Goal: Check status

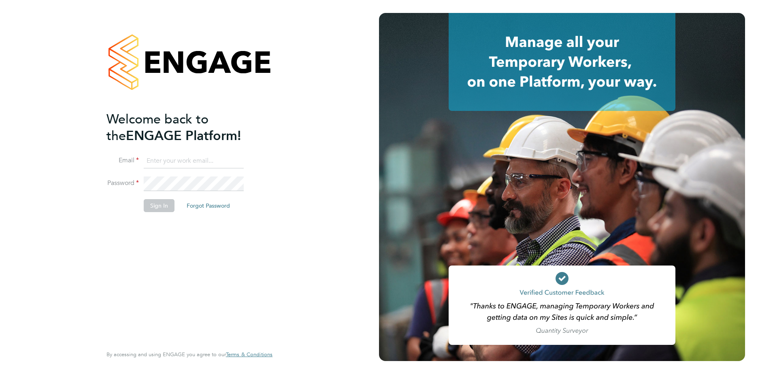
type input "gauri.gautam@vgcgroup.co.uk"
click at [159, 203] on button "Sign In" at bounding box center [159, 205] width 31 height 13
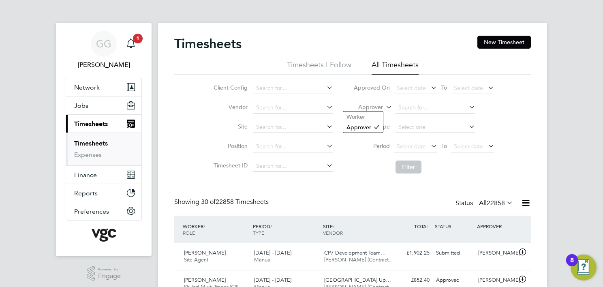
click at [372, 105] on label "Approver" at bounding box center [364, 107] width 36 height 8
drag, startPoint x: 368, startPoint y: 117, endPoint x: 393, endPoint y: 113, distance: 25.4
click at [368, 117] on li "Worker" at bounding box center [363, 116] width 40 height 11
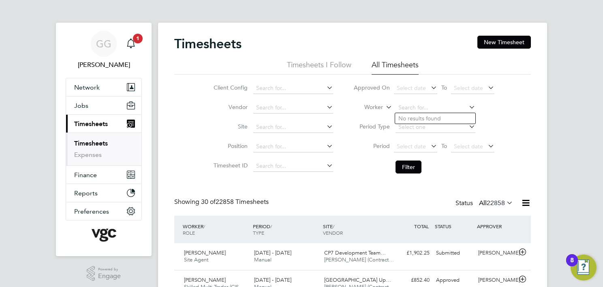
click at [411, 112] on input at bounding box center [435, 107] width 80 height 11
click at [463, 91] on span "Select date" at bounding box center [468, 87] width 29 height 7
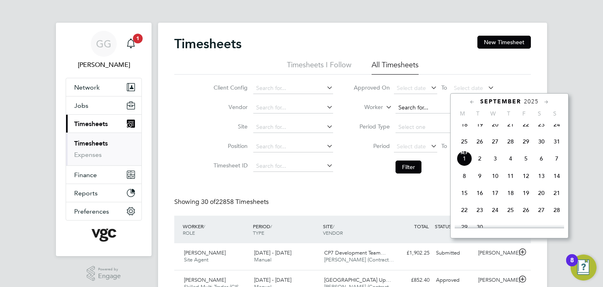
click at [414, 107] on input at bounding box center [435, 107] width 80 height 11
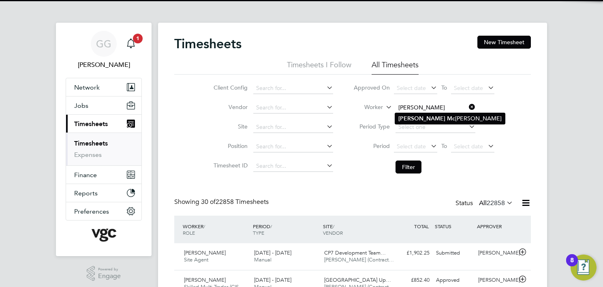
click at [420, 115] on li "Ian Mc millan" at bounding box center [450, 118] width 110 height 11
type input "Ian Mcmillan"
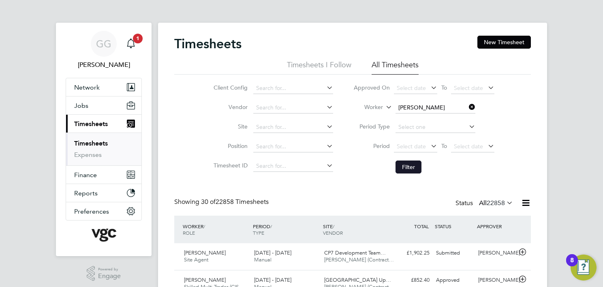
click at [407, 164] on button "Filter" at bounding box center [408, 166] width 26 height 13
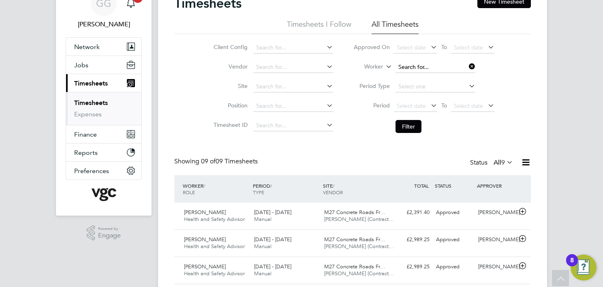
click at [412, 66] on input at bounding box center [435, 67] width 80 height 11
click at [427, 75] on li "Adrian T uchlei" at bounding box center [445, 78] width 100 height 11
type input "[PERSON_NAME]"
click at [408, 123] on button "Filter" at bounding box center [408, 126] width 26 height 13
click at [418, 68] on input at bounding box center [435, 67] width 80 height 11
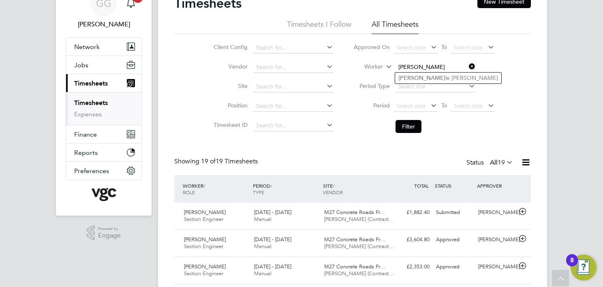
drag, startPoint x: 414, startPoint y: 76, endPoint x: 423, endPoint y: 92, distance: 18.3
click at [415, 76] on li "Kerr ie Vickery" at bounding box center [448, 78] width 106 height 11
type input "Kerrie Vickery"
click at [403, 128] on button "Filter" at bounding box center [408, 126] width 26 height 13
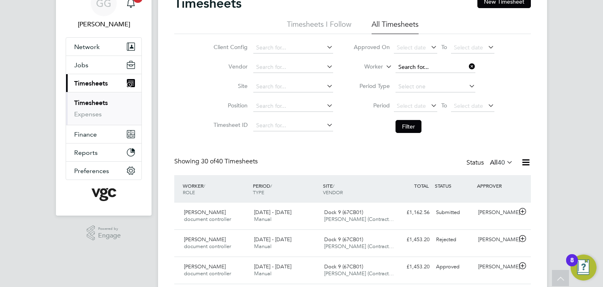
click at [406, 68] on input at bounding box center [435, 67] width 80 height 11
click at [428, 92] on li "Andy C rago" at bounding box center [448, 88] width 106 height 11
type input "Andy Crago"
click at [408, 125] on button "Filter" at bounding box center [408, 126] width 26 height 13
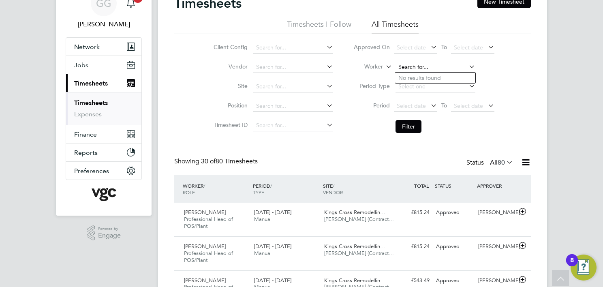
click at [432, 67] on input at bounding box center [435, 67] width 80 height 11
click at [413, 98] on li "Andy C rago" at bounding box center [448, 100] width 106 height 11
type input "Andy Crago"
click at [403, 128] on button "Filter" at bounding box center [408, 126] width 26 height 13
